Goal: Information Seeking & Learning: Find specific fact

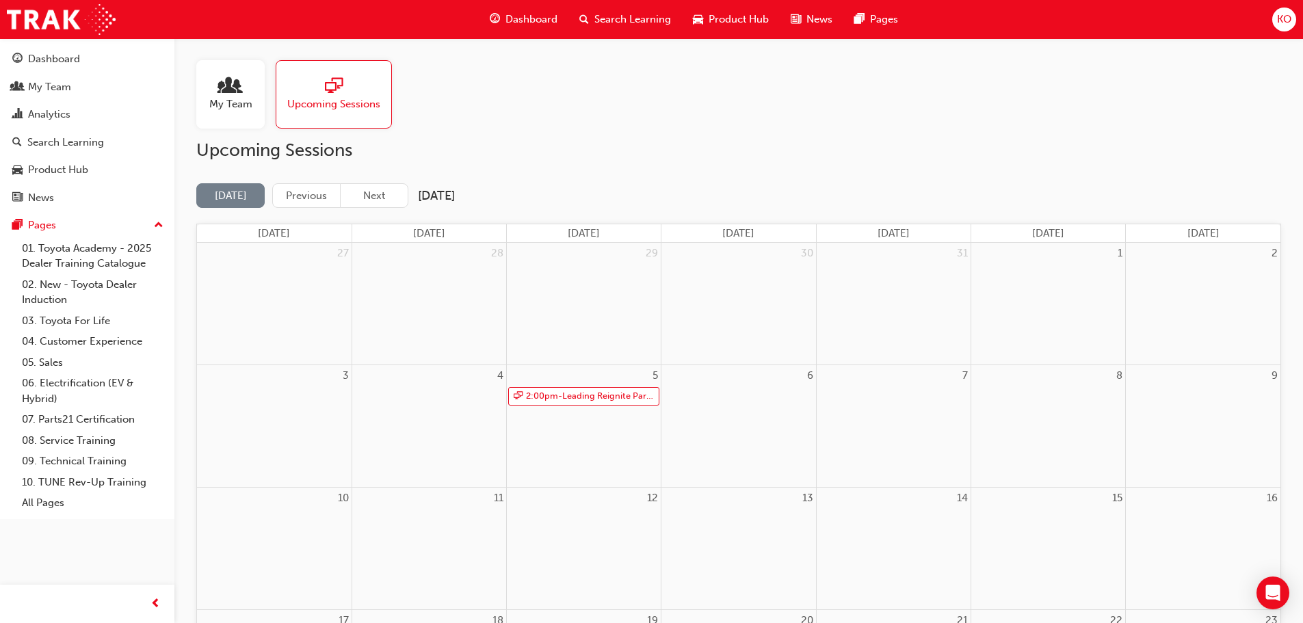
scroll to position [403, 0]
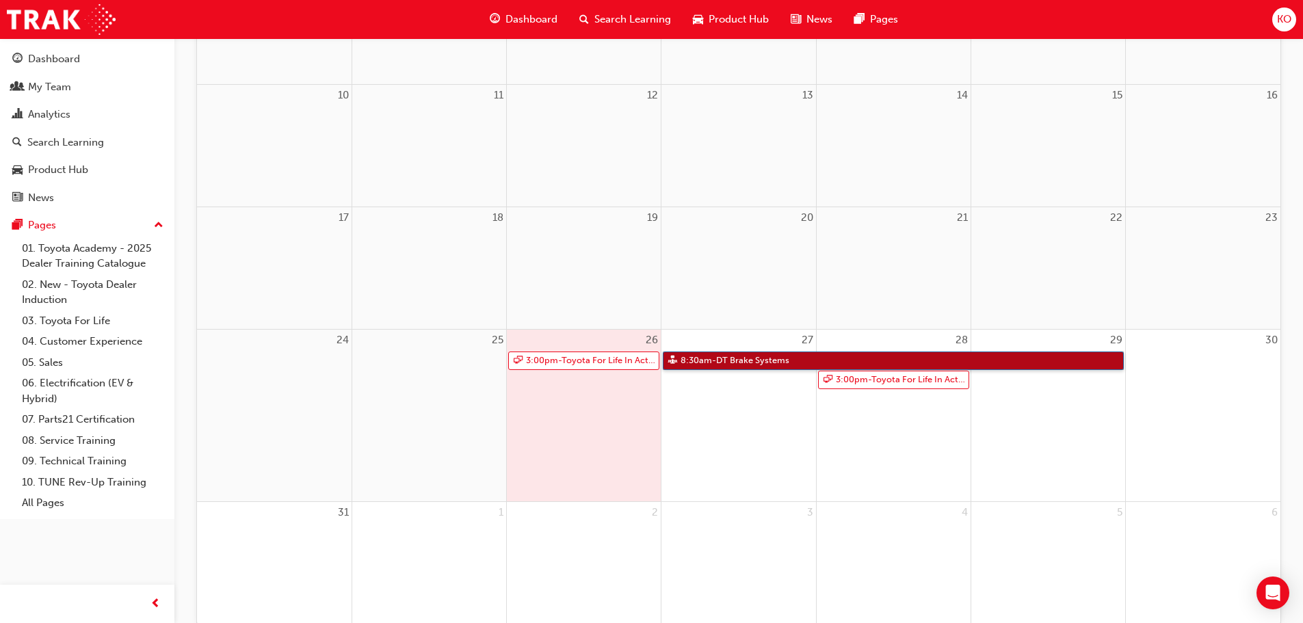
click at [791, 362] on link "8:30am - DT Brake Systems" at bounding box center [893, 361] width 461 height 18
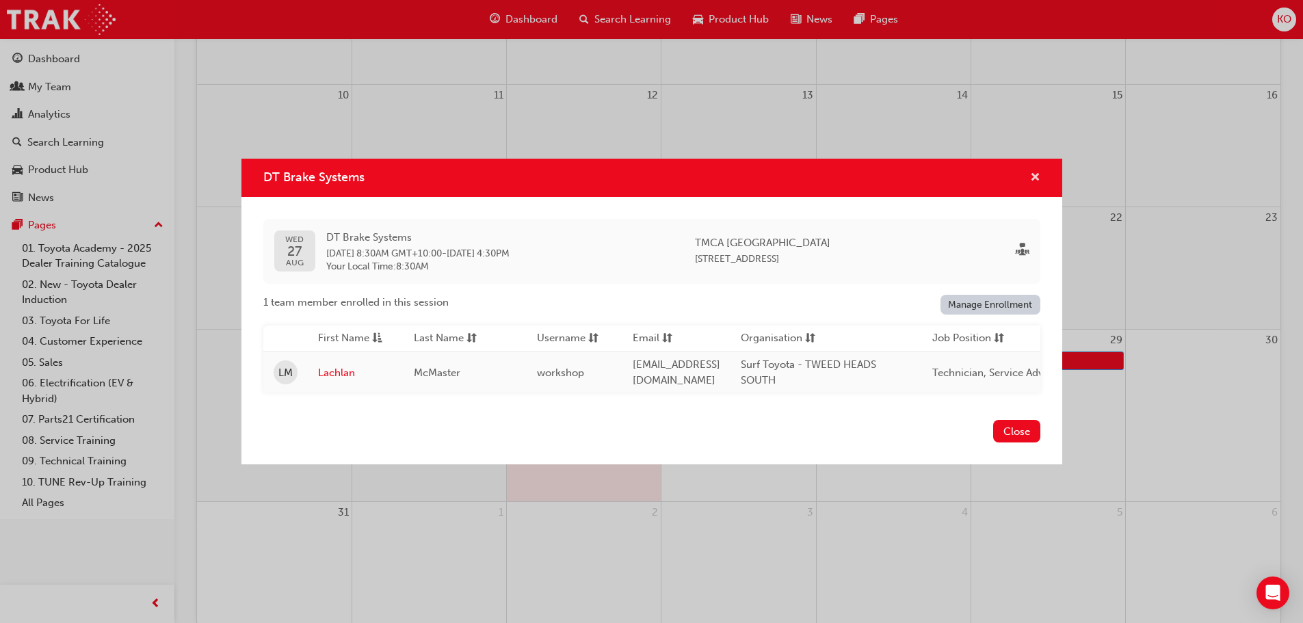
click at [1030, 170] on button "DT Brake Systems" at bounding box center [1035, 178] width 10 height 17
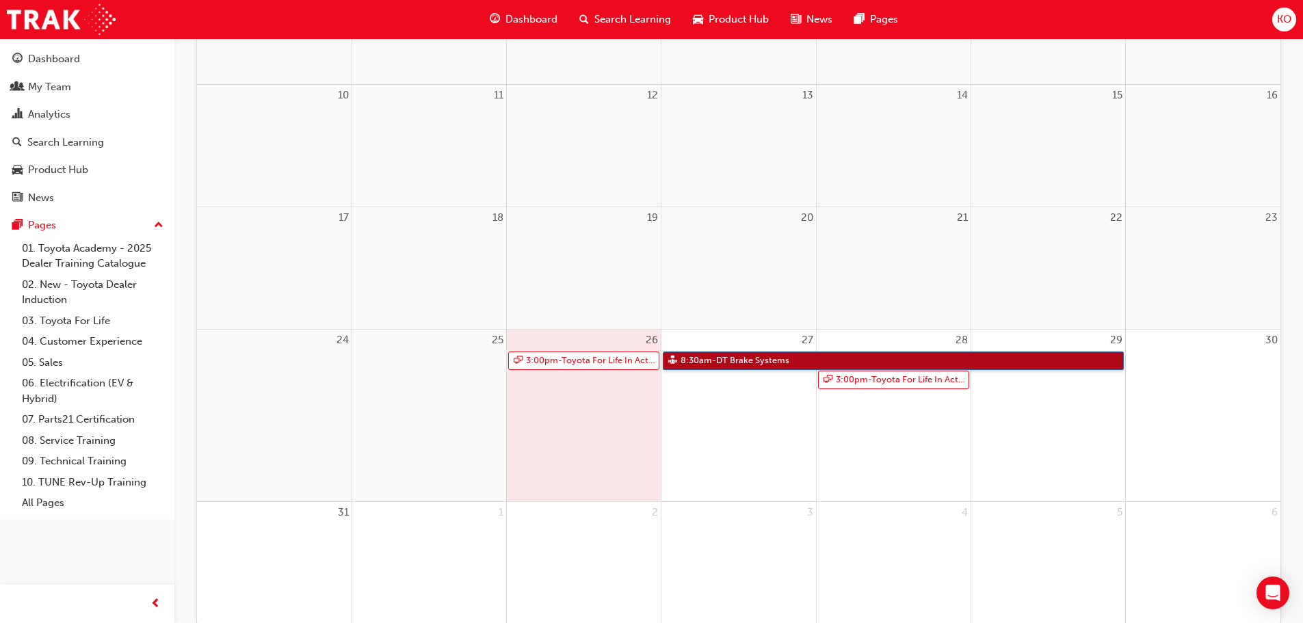
click at [768, 363] on link "8:30am - DT Brake Systems" at bounding box center [893, 361] width 461 height 18
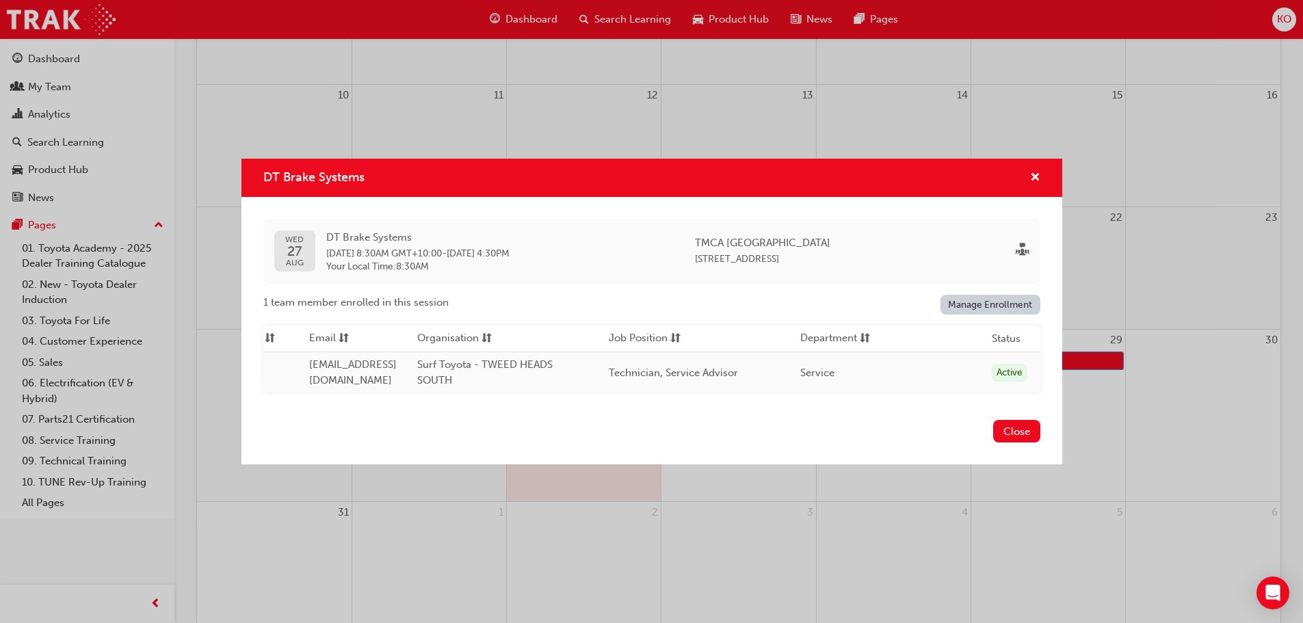
scroll to position [0, 0]
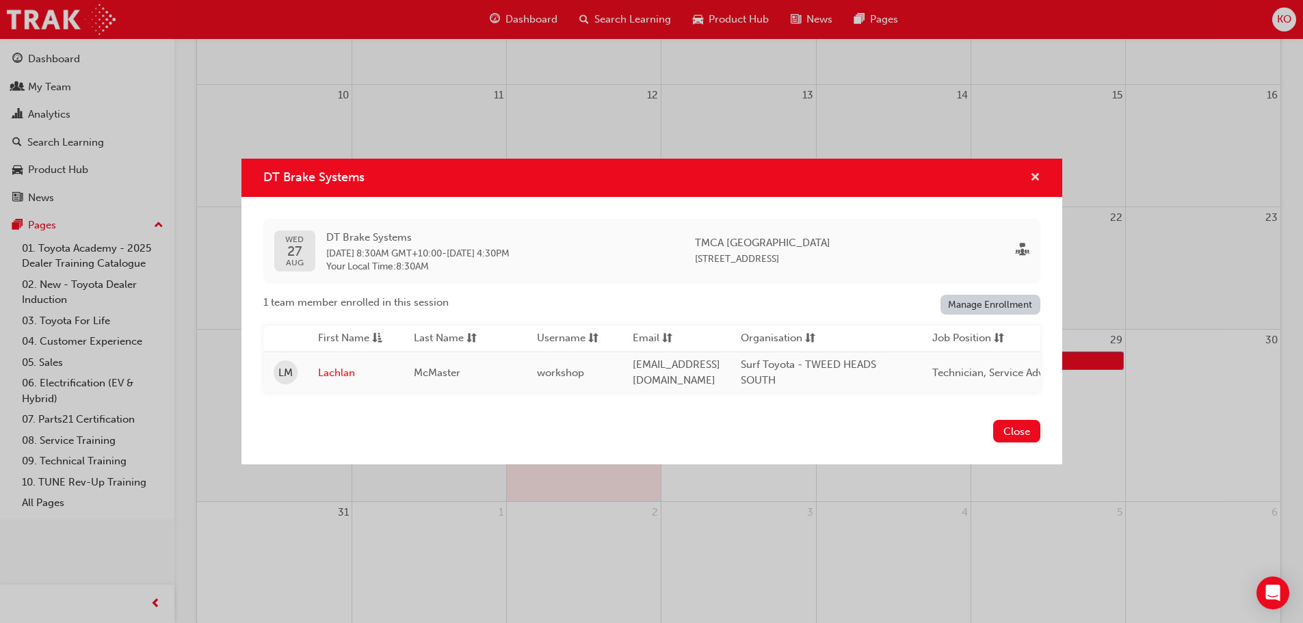
click at [1035, 172] on span "cross-icon" at bounding box center [1035, 178] width 10 height 12
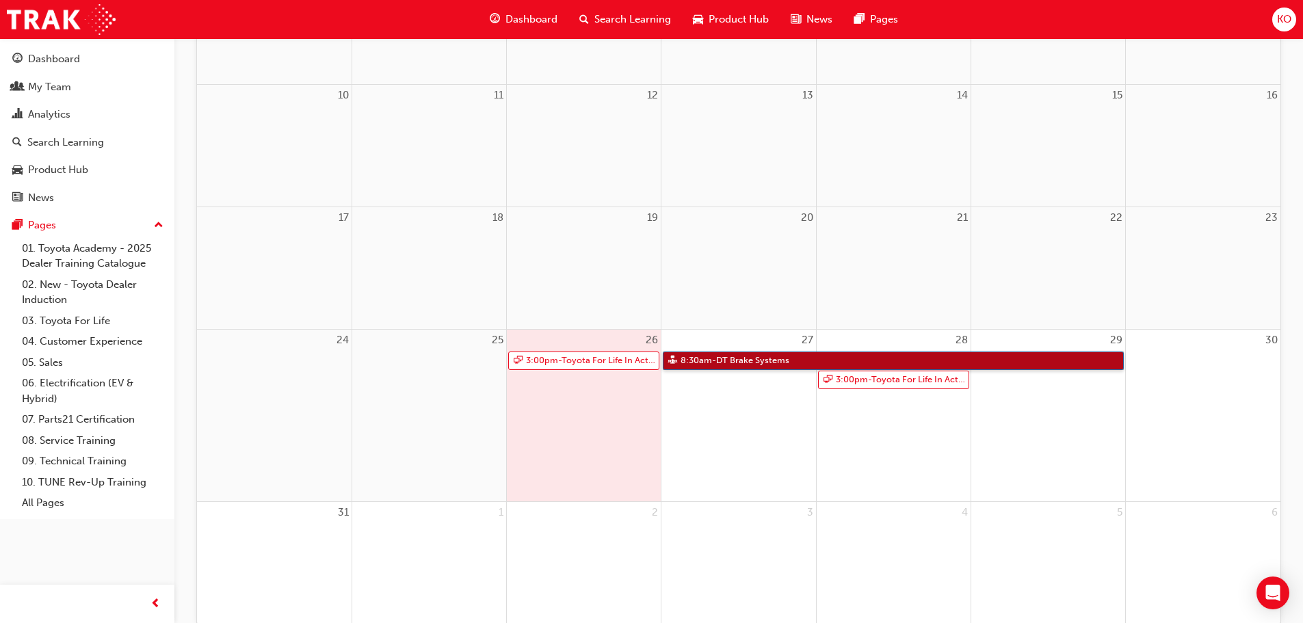
click at [786, 365] on link "8:30am - DT Brake Systems" at bounding box center [893, 361] width 461 height 18
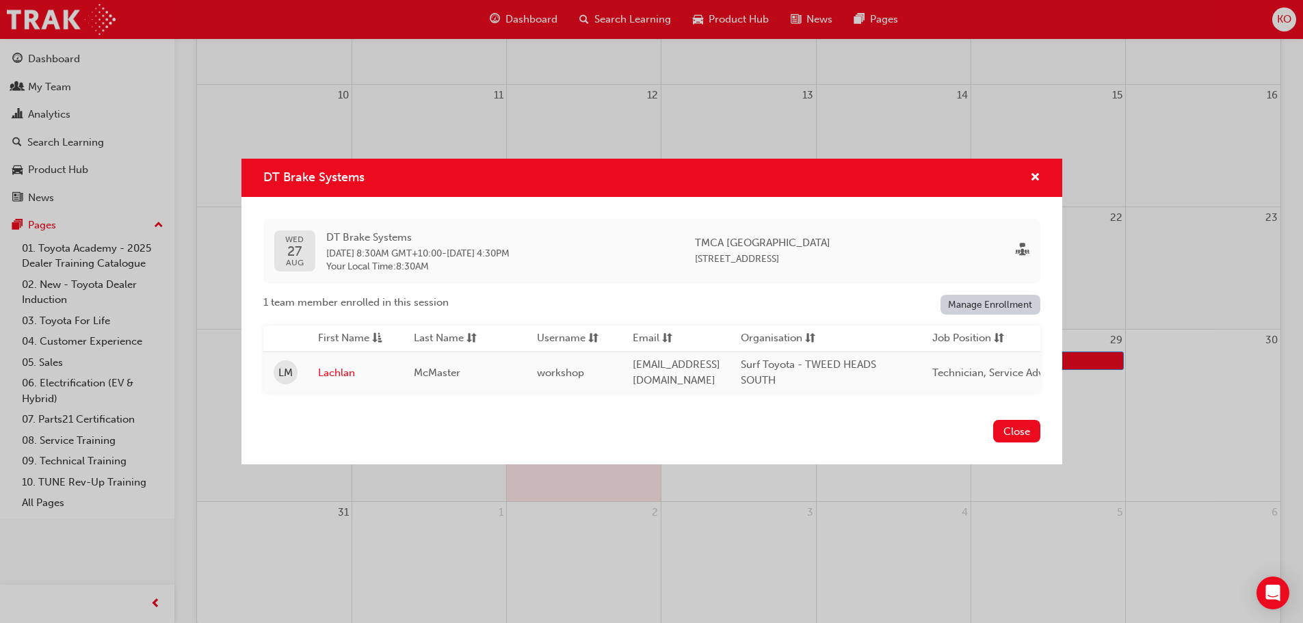
drag, startPoint x: 572, startPoint y: 244, endPoint x: 326, endPoint y: 250, distance: 246.4
click at [326, 250] on div "[DATE] DT Brake Systems [DATE] 8:30AM GMT+10:00 - [DATE] 4:30PM Your Local Time…" at bounding box center [651, 251] width 777 height 65
copy div "[DATE] 8:30AM GMT+10:00 - [DATE] 4:30PM"
click at [326, 237] on span "DT Brake Systems" at bounding box center [417, 238] width 183 height 16
copy div "DT Brake Systems [DATE] 8:30AM GMT+10:00 - [DATE] 4:30PM"
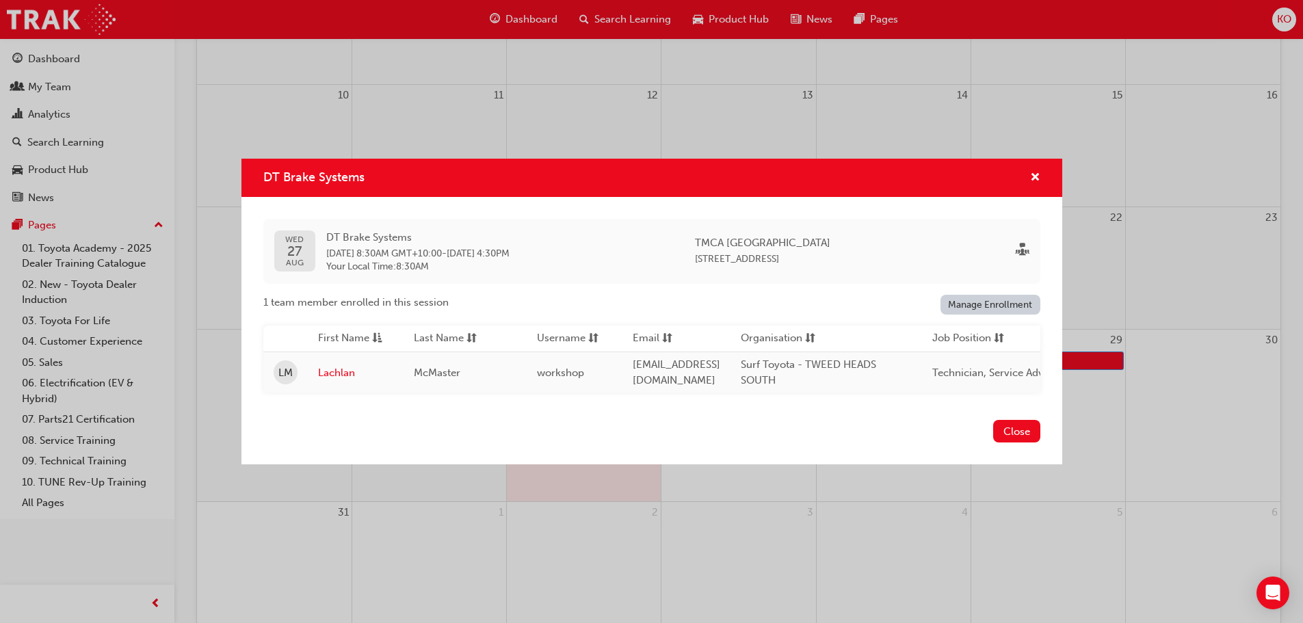
click at [687, 406] on div "[DATE] DT Brake Systems [DATE] 8:30AM GMT+10:00 - [DATE] 4:30PM Your Local Time…" at bounding box center [652, 306] width 821 height 218
drag, startPoint x: 774, startPoint y: 254, endPoint x: 839, endPoint y: 252, distance: 65.0
click at [779, 253] on span "[STREET_ADDRESS]" at bounding box center [737, 259] width 84 height 12
copy span "[GEOGRAPHIC_DATA]"
